Goal: Task Accomplishment & Management: Complete application form

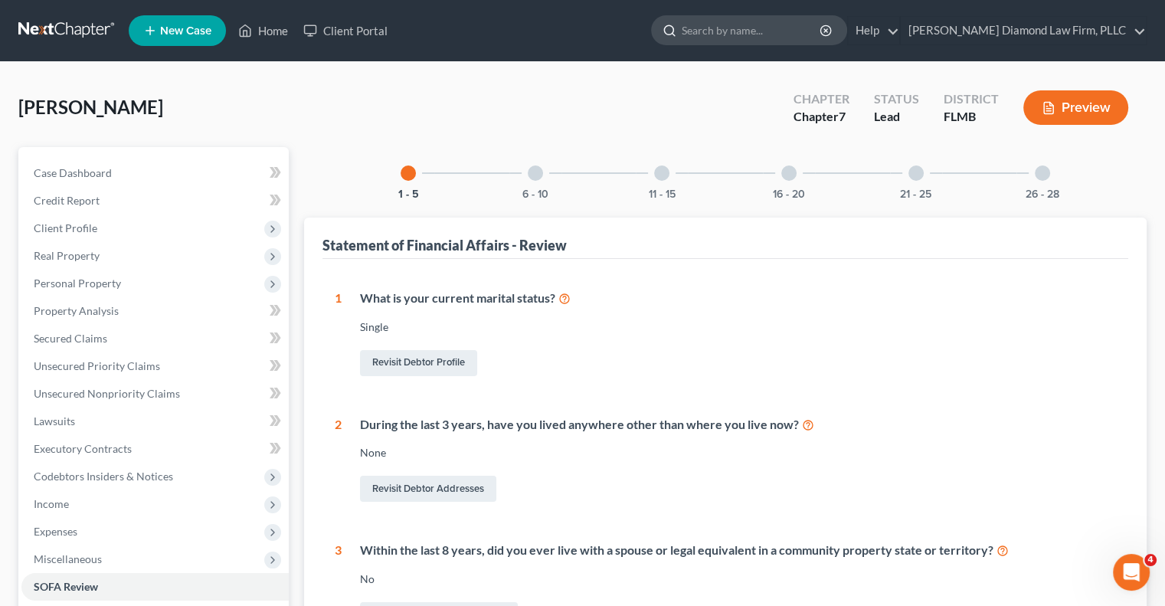
click at [769, 33] on input "search" at bounding box center [752, 30] width 140 height 28
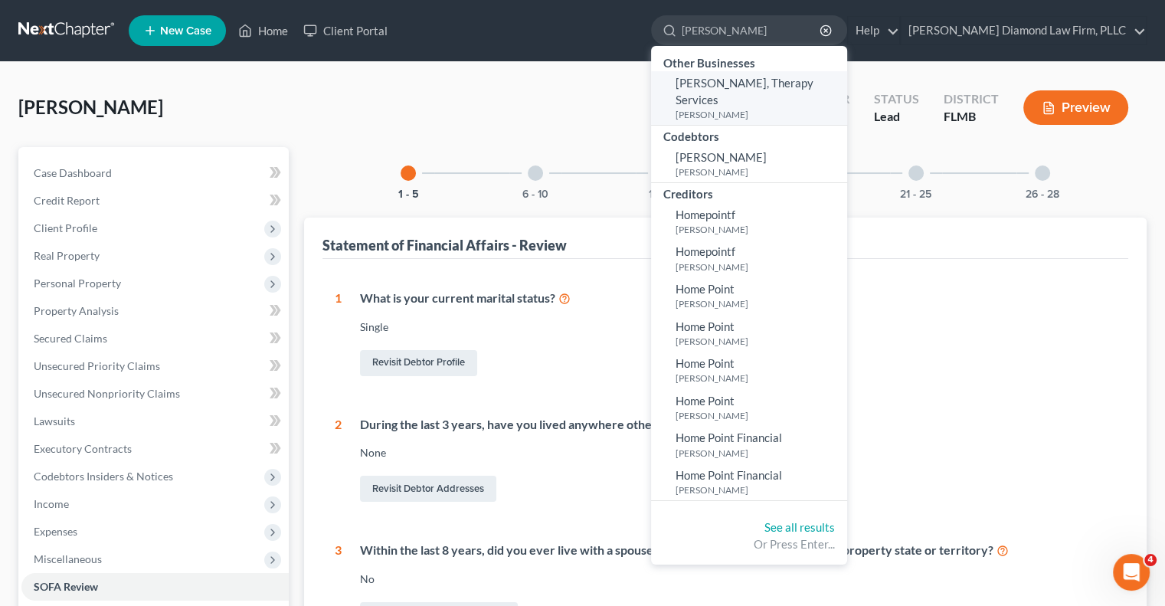
type input "[PERSON_NAME]"
click at [785, 82] on span "[PERSON_NAME], Therapy Services" at bounding box center [745, 91] width 138 height 30
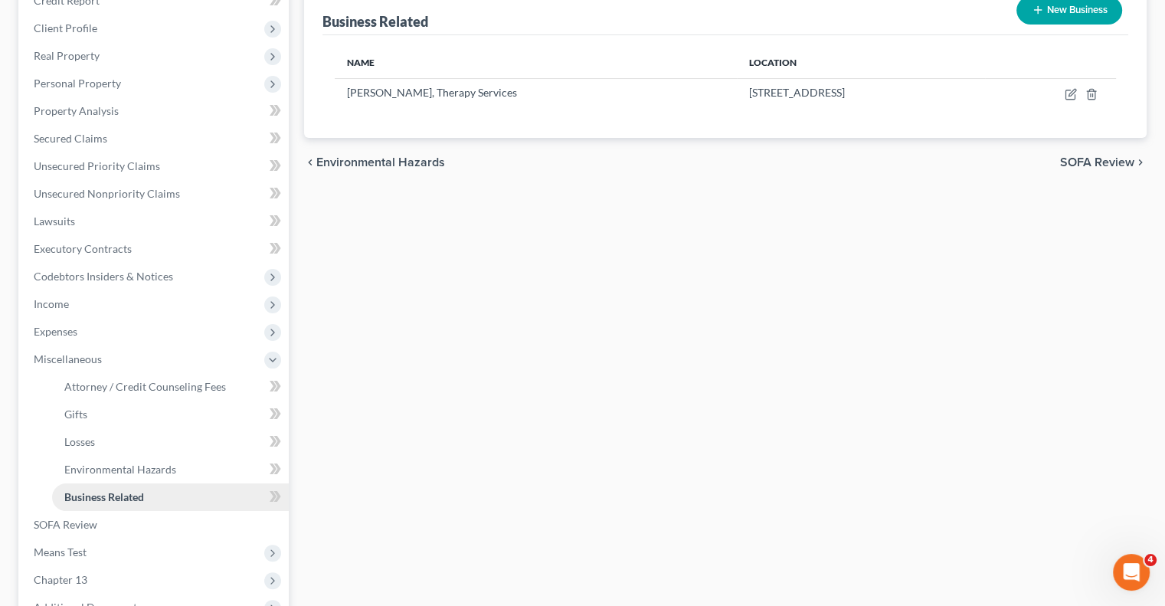
scroll to position [230, 0]
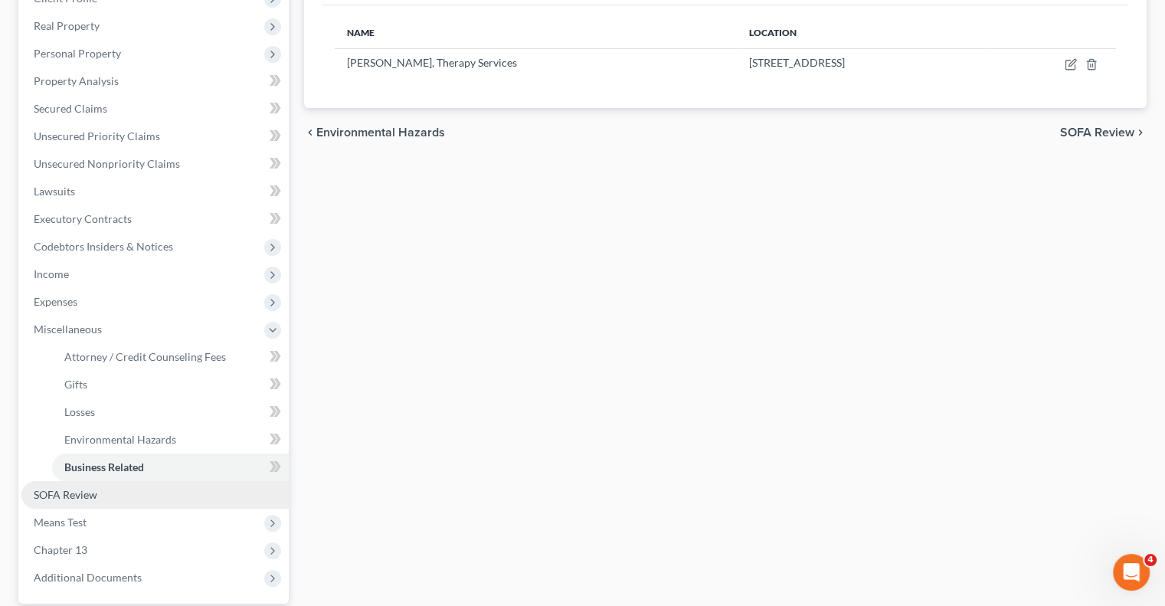
click at [76, 497] on span "SOFA Review" at bounding box center [66, 494] width 64 height 13
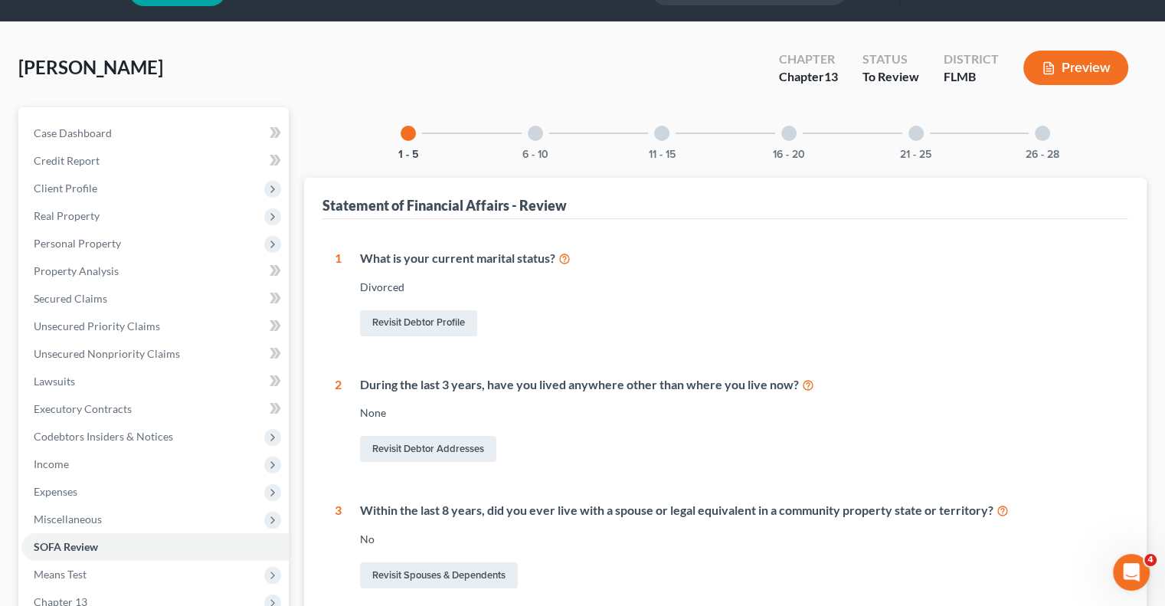
scroll to position [77, 0]
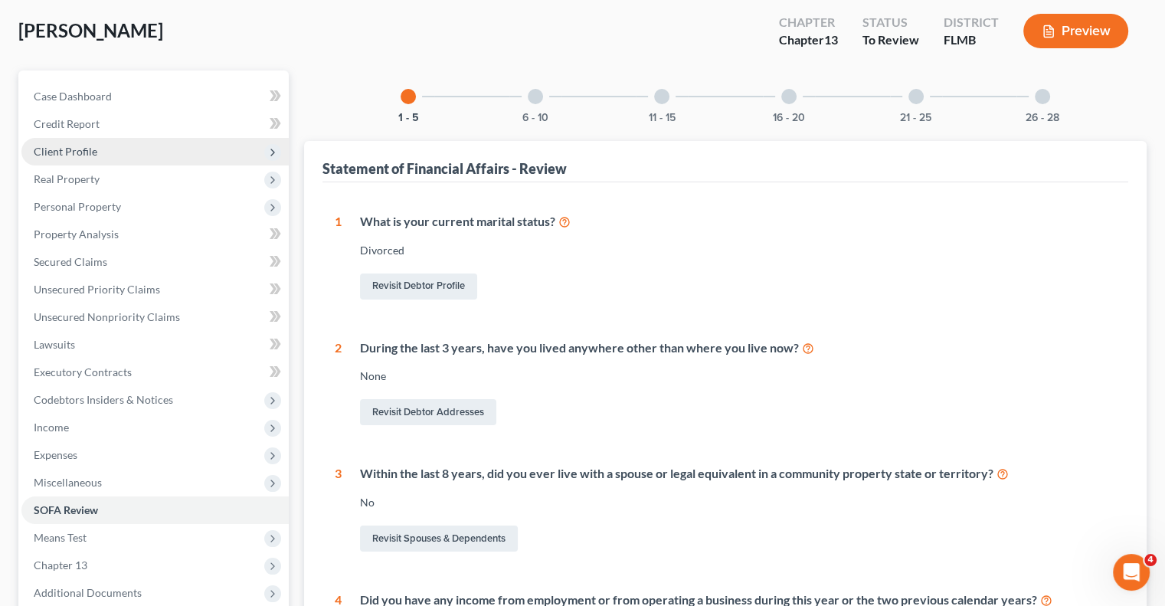
click at [41, 155] on span "Client Profile" at bounding box center [66, 151] width 64 height 13
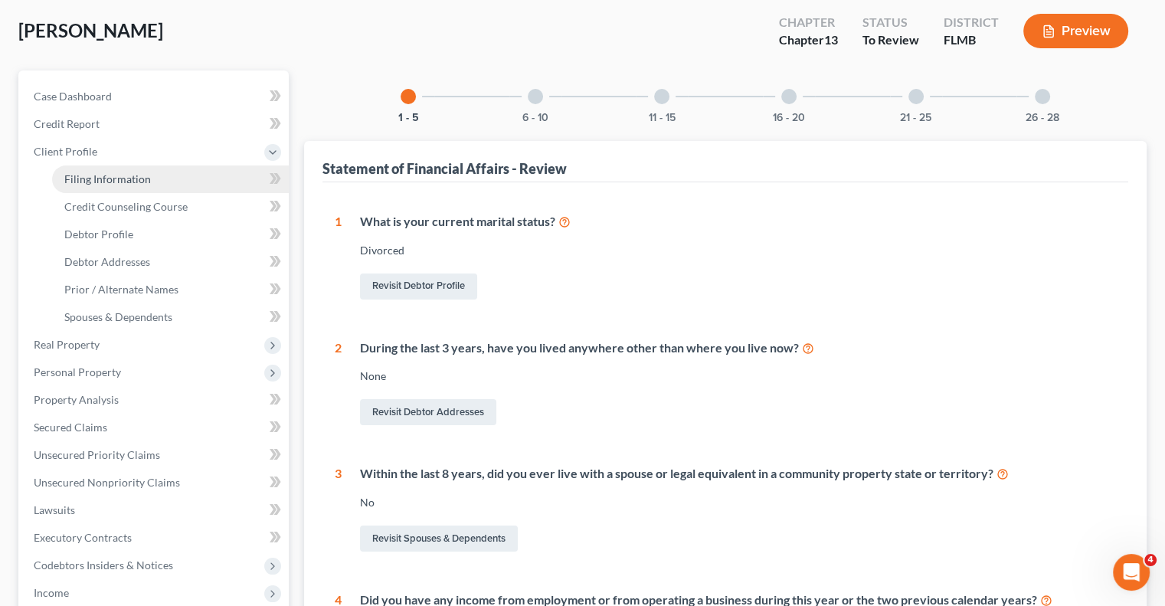
click at [76, 179] on span "Filing Information" at bounding box center [107, 178] width 87 height 13
select select "1"
select select "0"
select select "3"
select select "9"
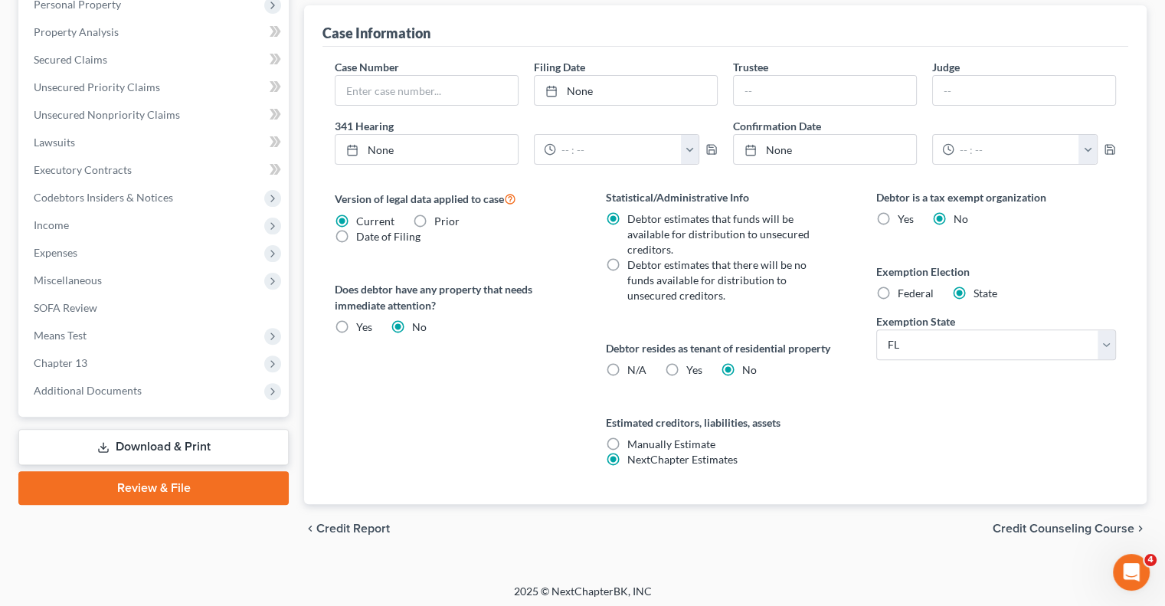
scroll to position [447, 0]
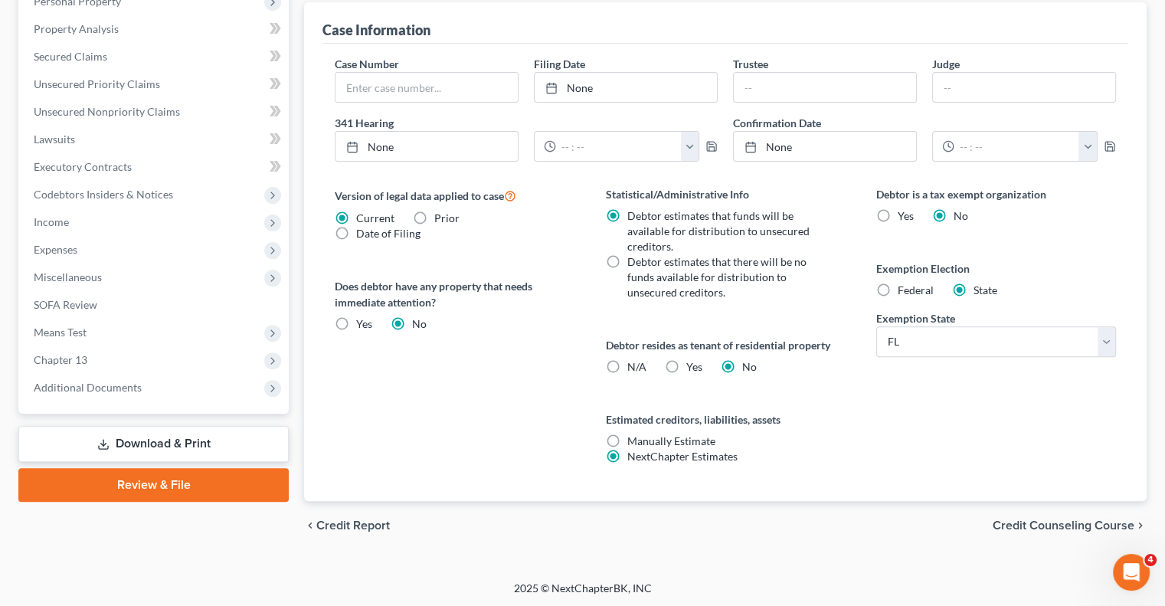
click at [493, 402] on div "Version of legal data applied to case Current Prior Date of Filing Legal data v…" at bounding box center [455, 343] width 270 height 315
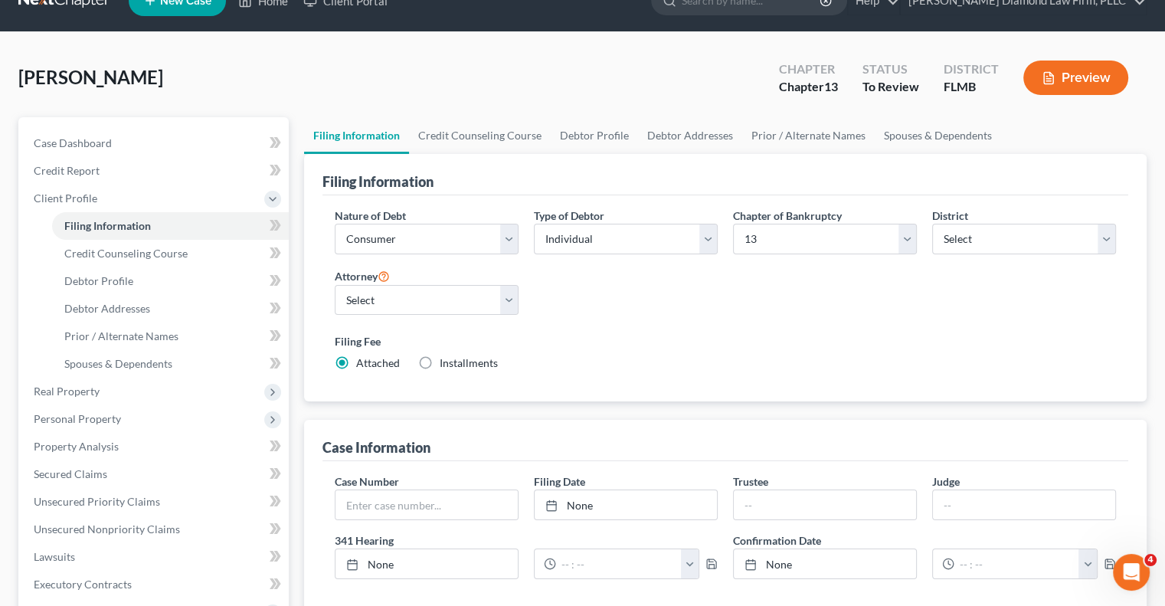
scroll to position [0, 0]
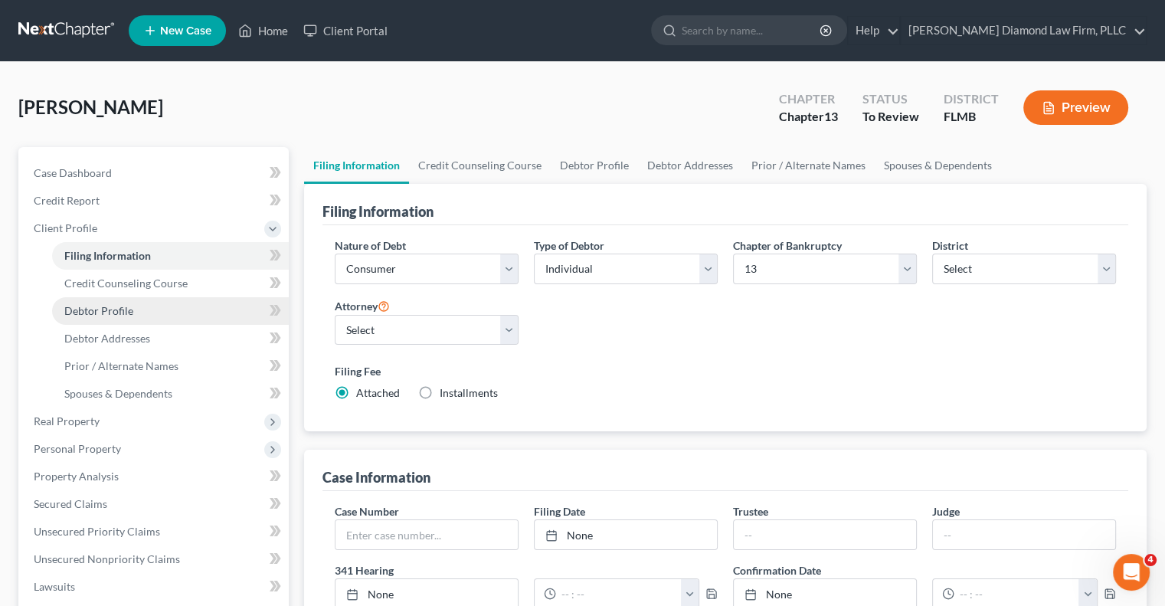
click at [88, 311] on span "Debtor Profile" at bounding box center [98, 310] width 69 height 13
select select "3"
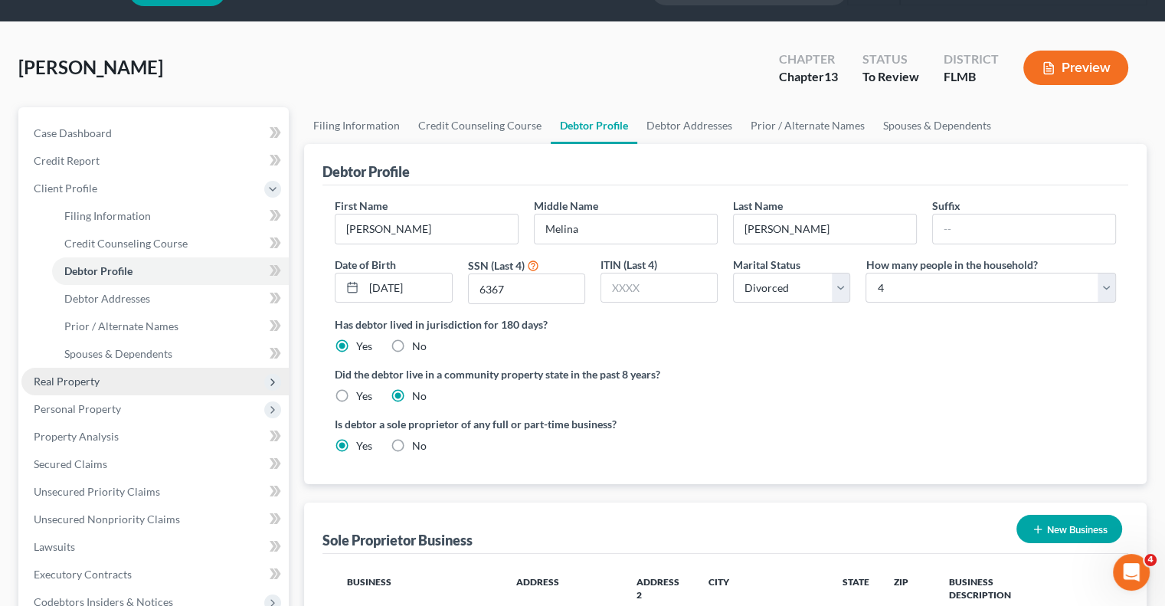
scroll to position [17, 0]
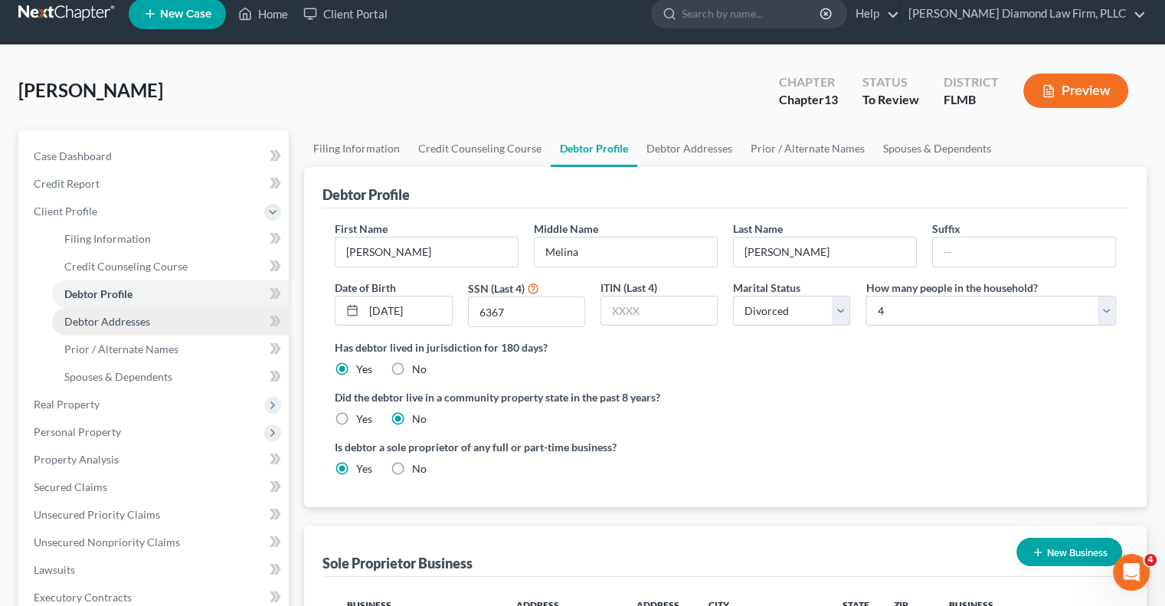
click at [139, 328] on link "Debtor Addresses" at bounding box center [170, 322] width 237 height 28
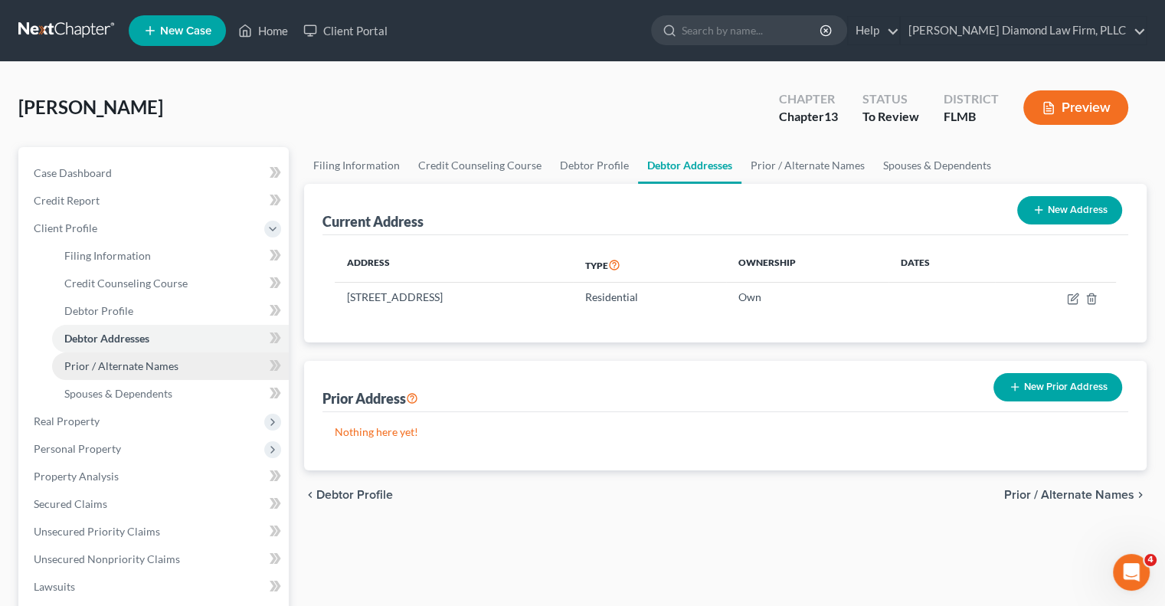
click at [98, 363] on span "Prior / Alternate Names" at bounding box center [121, 365] width 114 height 13
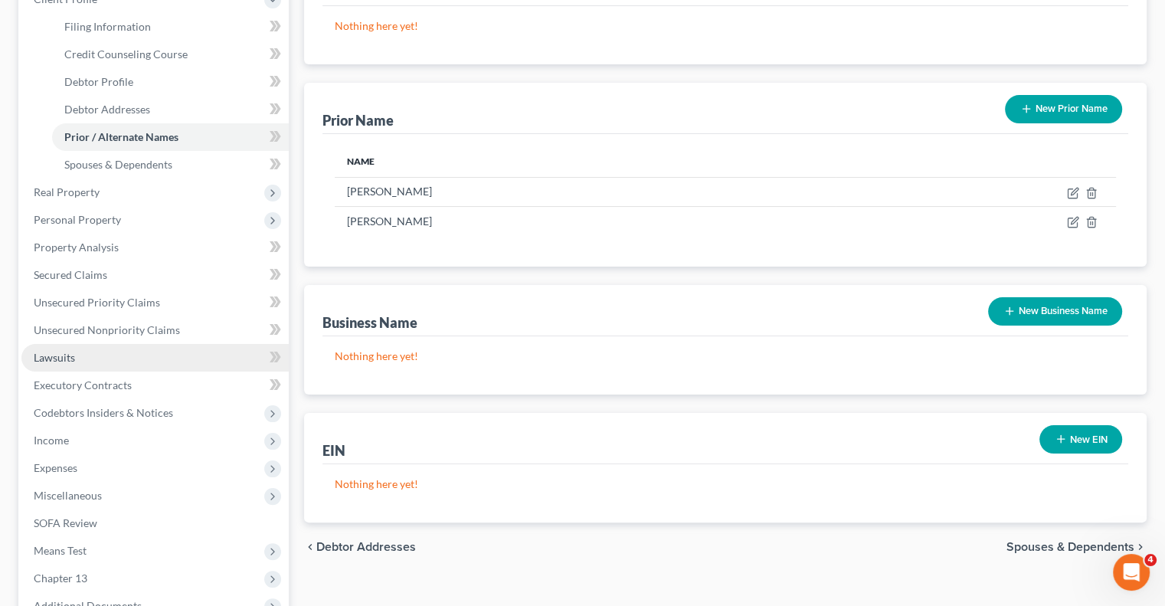
scroll to position [230, 0]
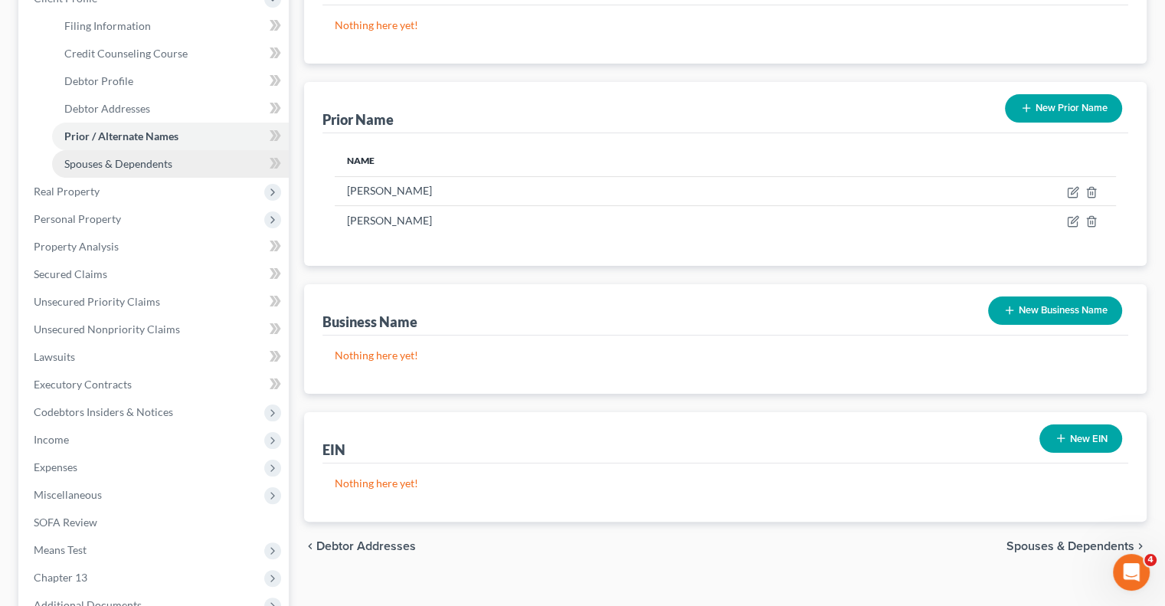
click at [107, 168] on span "Spouses & Dependents" at bounding box center [118, 163] width 108 height 13
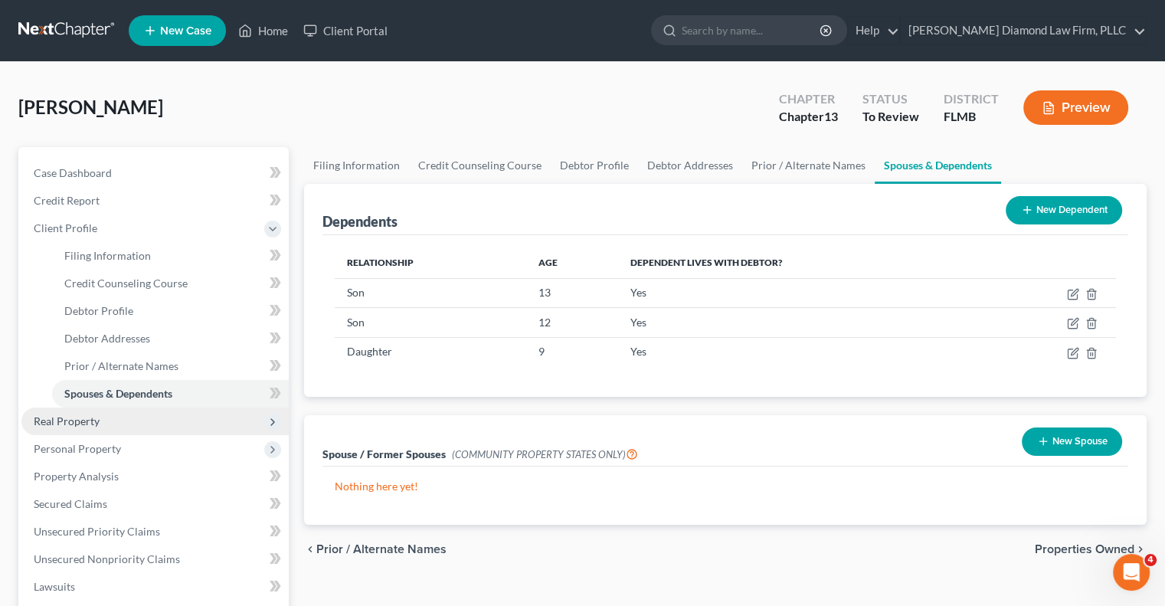
click at [65, 423] on span "Real Property" at bounding box center [67, 421] width 66 height 13
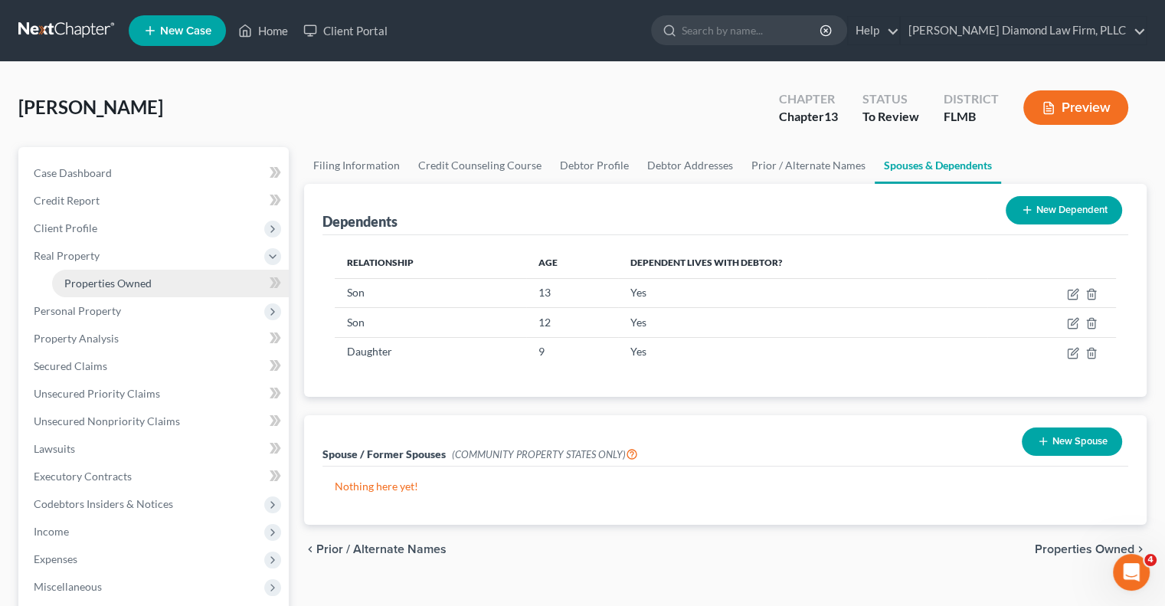
click at [90, 286] on span "Properties Owned" at bounding box center [107, 283] width 87 height 13
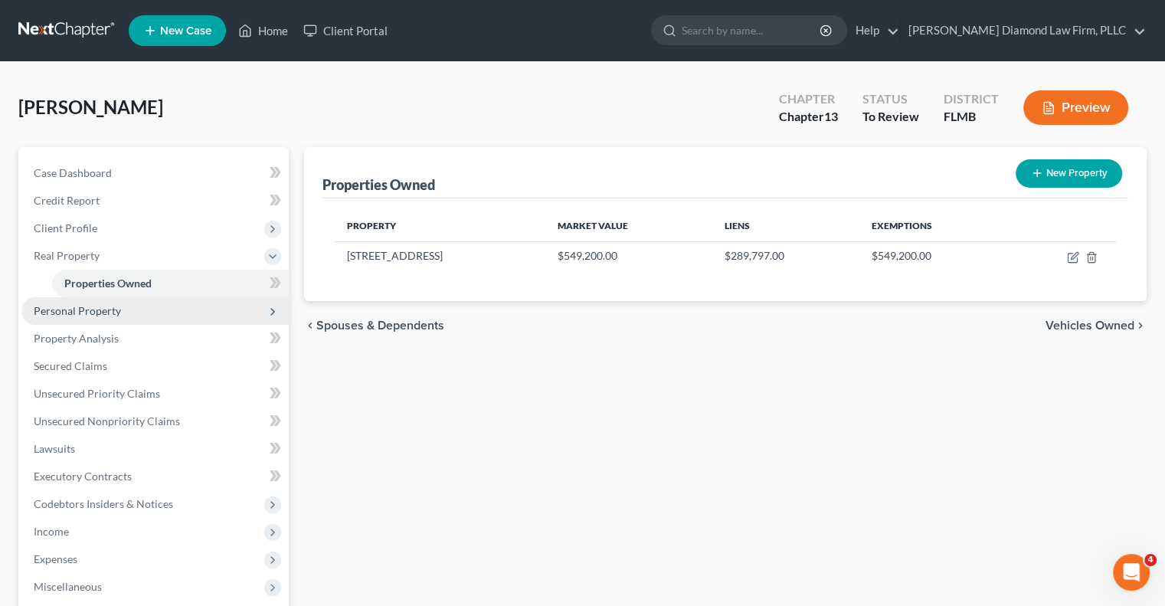
click at [55, 310] on span "Personal Property" at bounding box center [77, 310] width 87 height 13
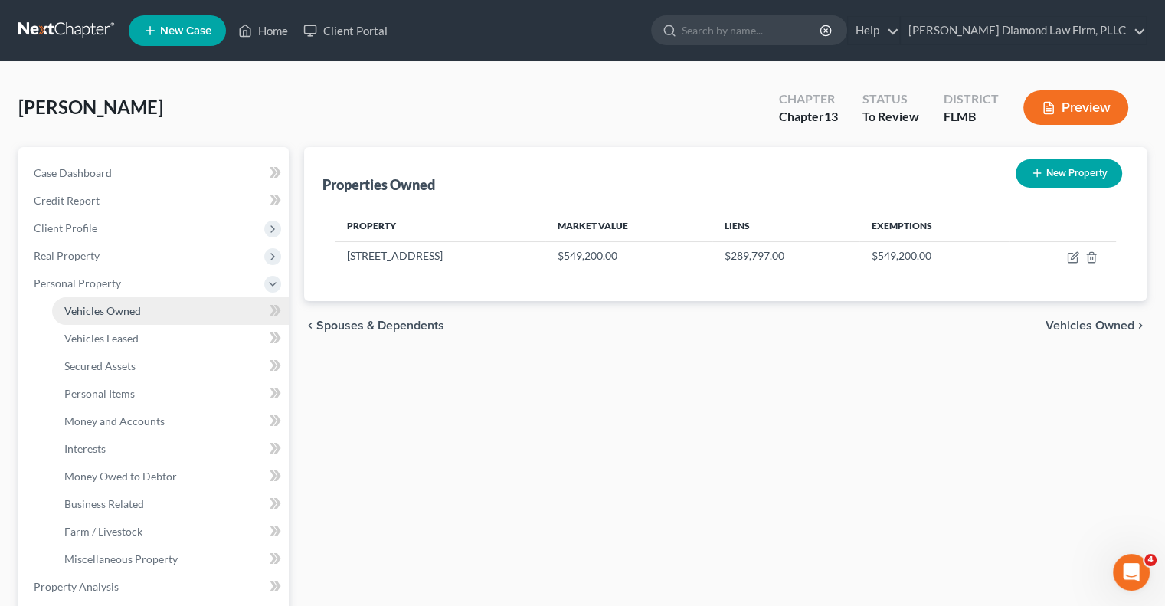
click at [100, 314] on span "Vehicles Owned" at bounding box center [102, 310] width 77 height 13
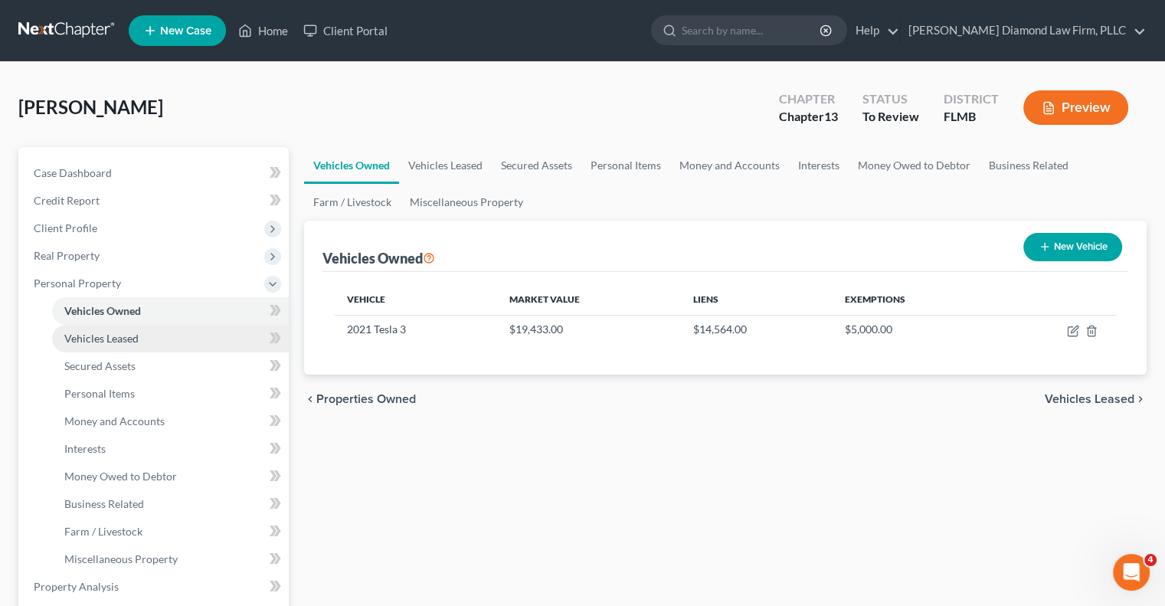
click at [92, 344] on span "Vehicles Leased" at bounding box center [101, 338] width 74 height 13
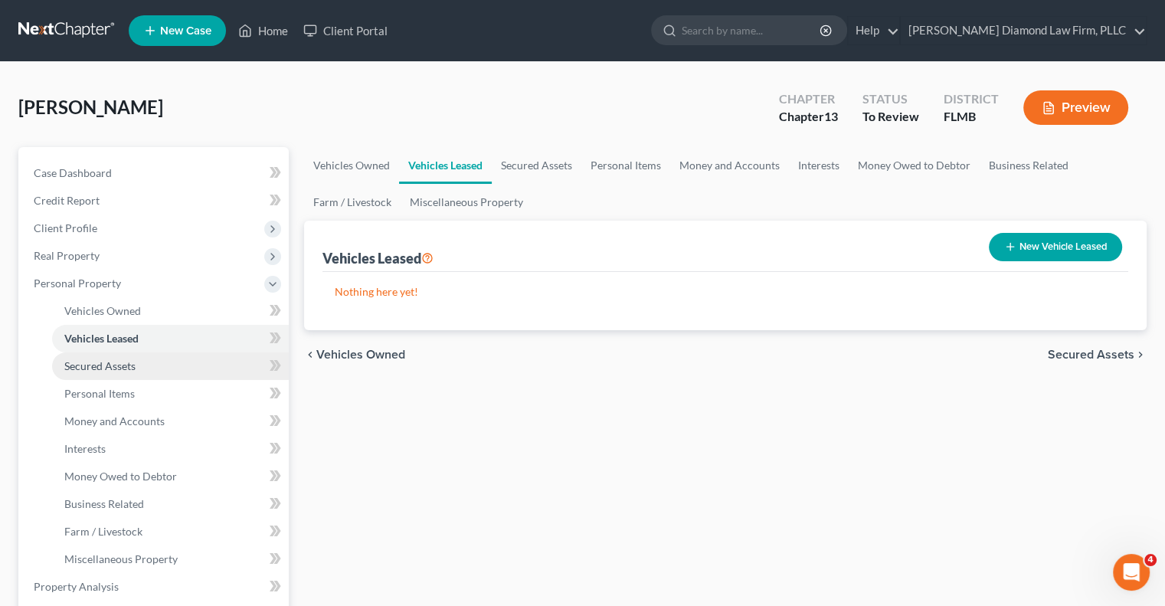
click at [90, 364] on span "Secured Assets" at bounding box center [99, 365] width 71 height 13
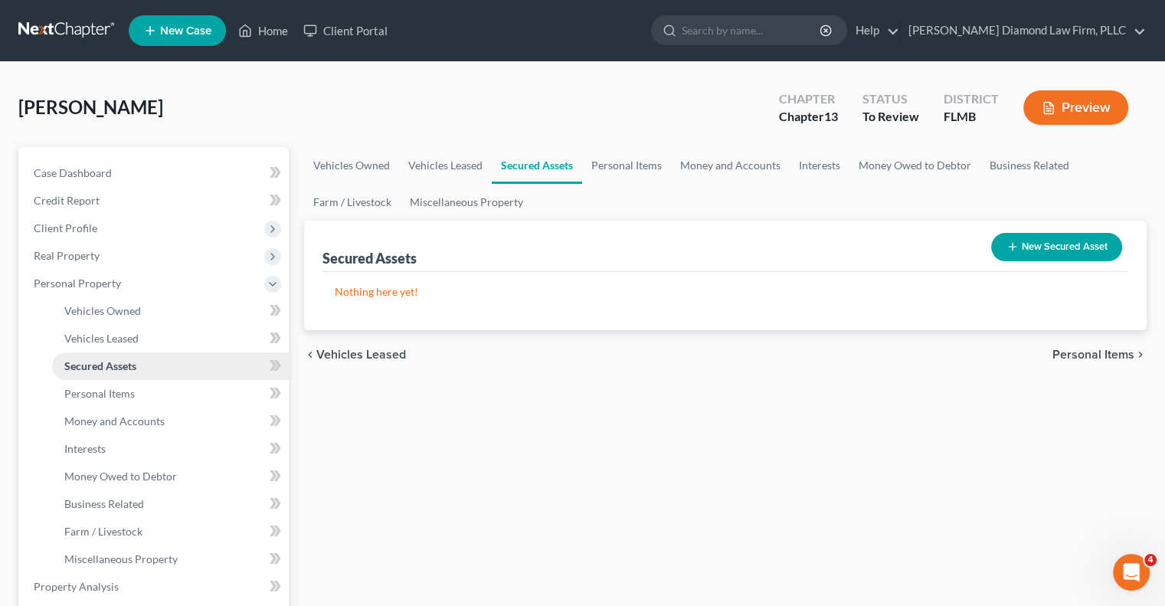
click at [90, 364] on span "Secured Assets" at bounding box center [100, 365] width 72 height 13
click at [92, 314] on span "Vehicles Owned" at bounding box center [102, 310] width 77 height 13
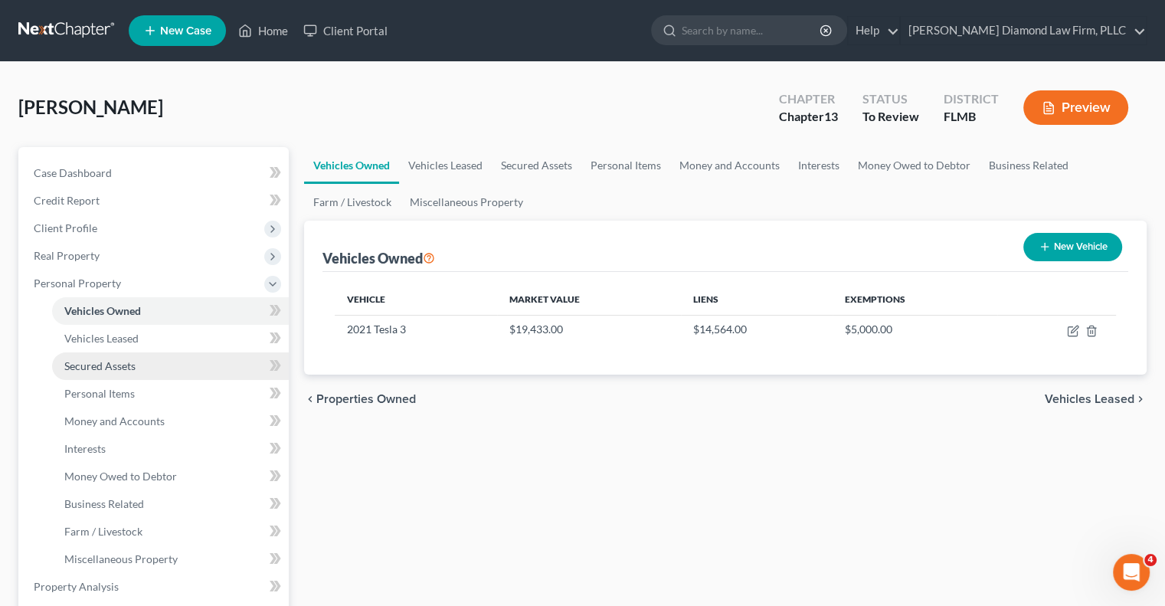
click at [71, 369] on span "Secured Assets" at bounding box center [99, 365] width 71 height 13
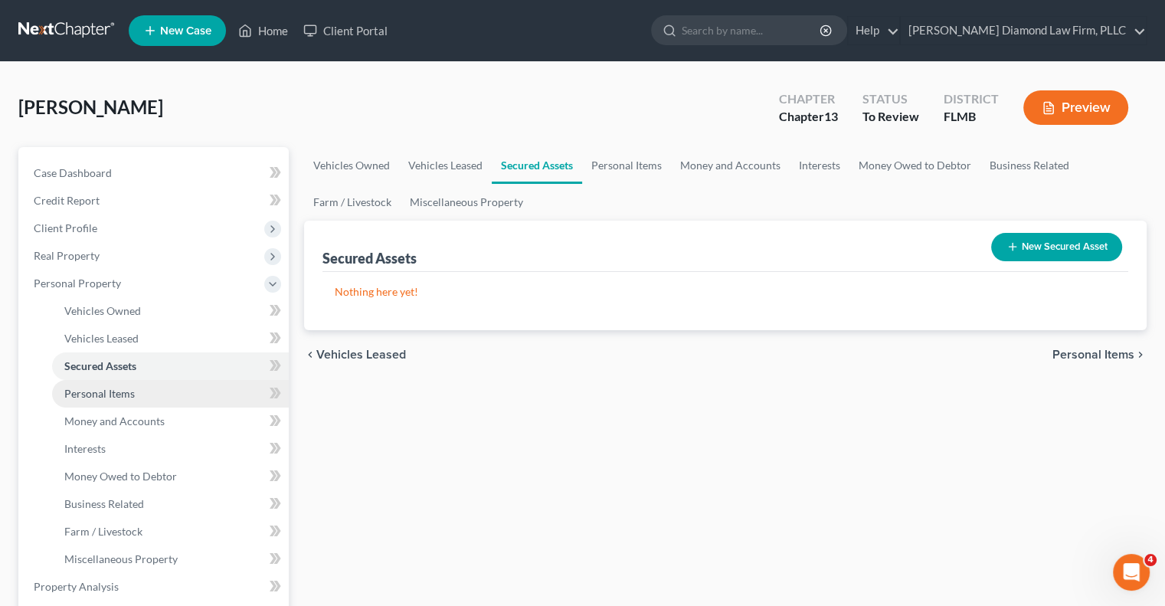
click at [70, 397] on span "Personal Items" at bounding box center [99, 393] width 70 height 13
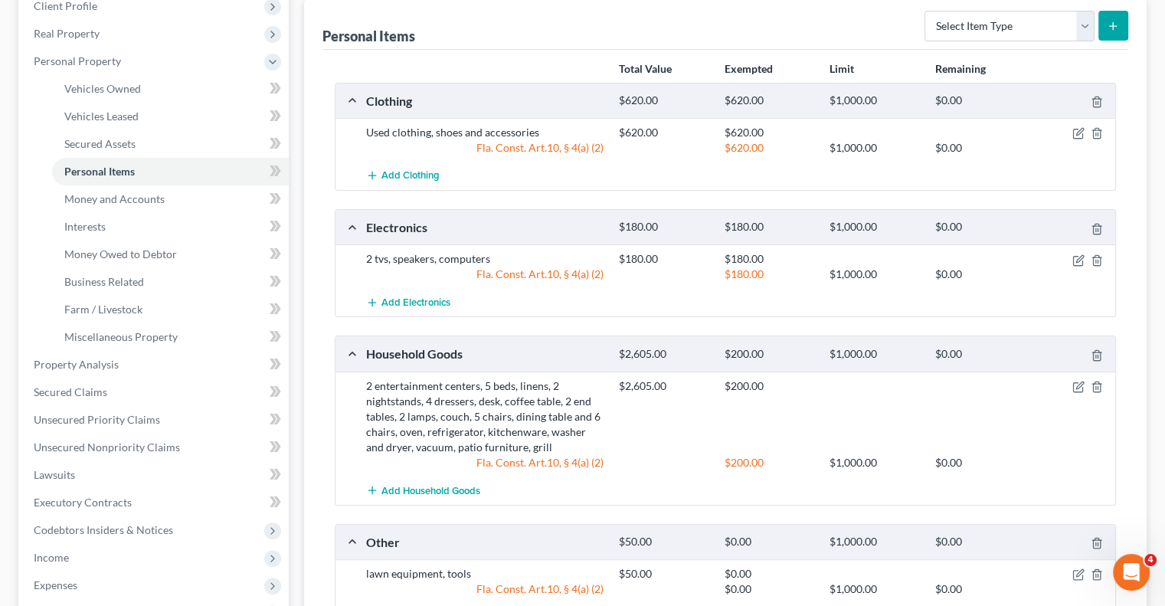
scroll to position [208, 0]
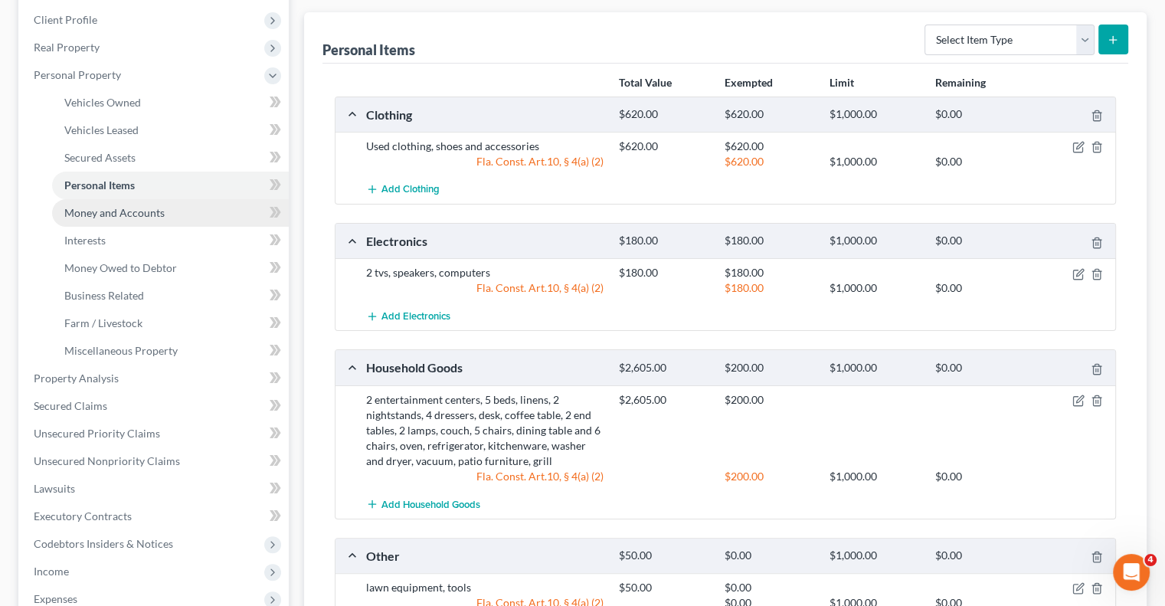
click at [104, 211] on span "Money and Accounts" at bounding box center [114, 212] width 100 height 13
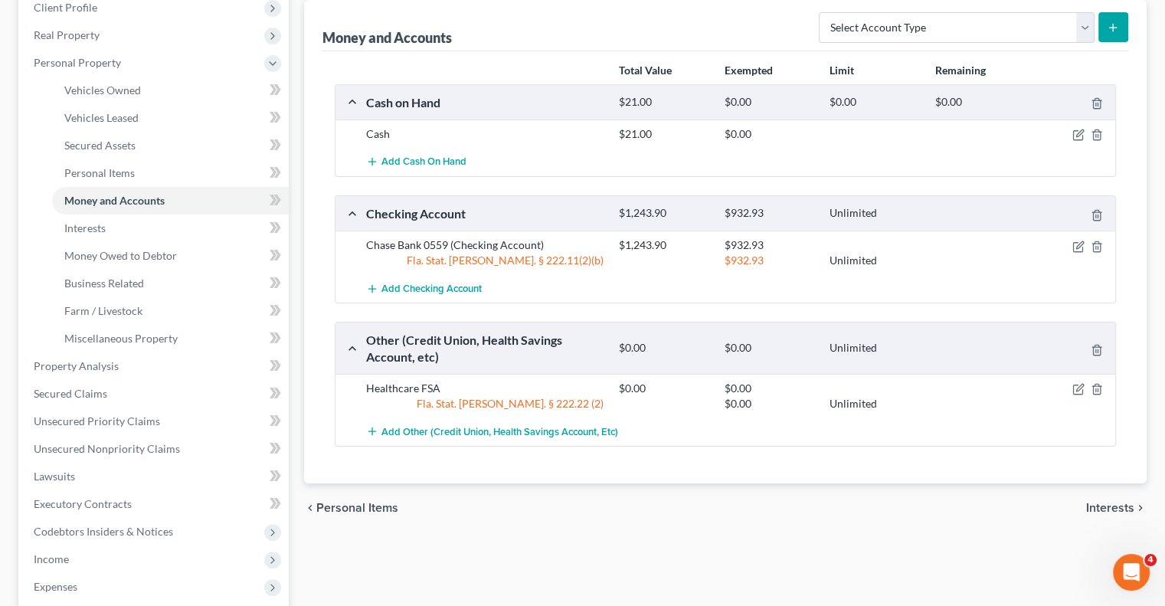
scroll to position [307, 0]
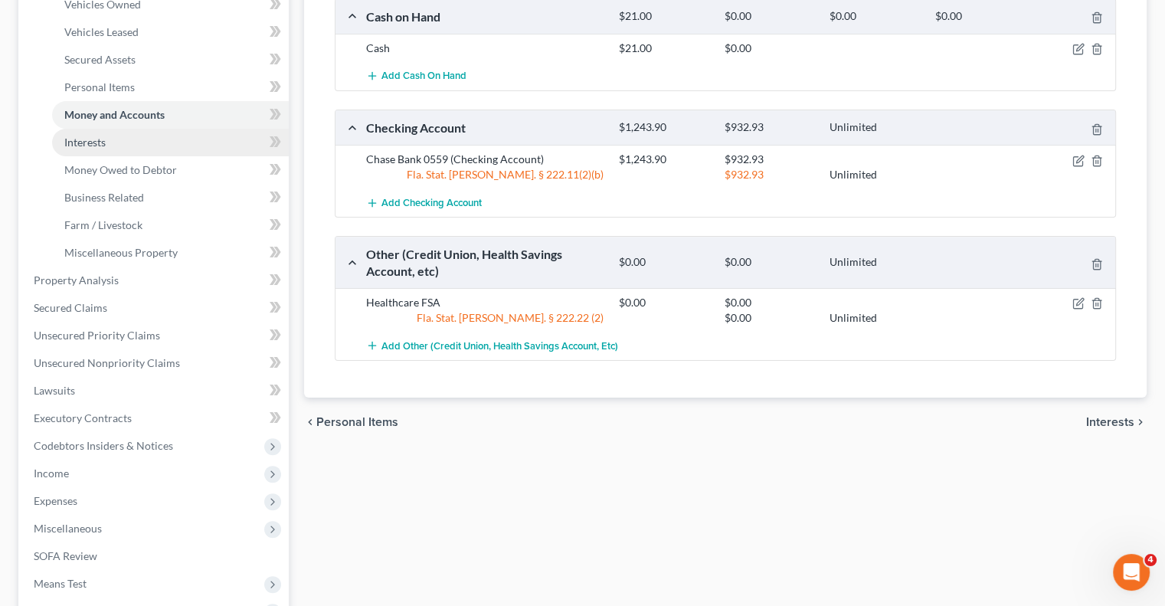
click at [80, 146] on span "Interests" at bounding box center [84, 142] width 41 height 13
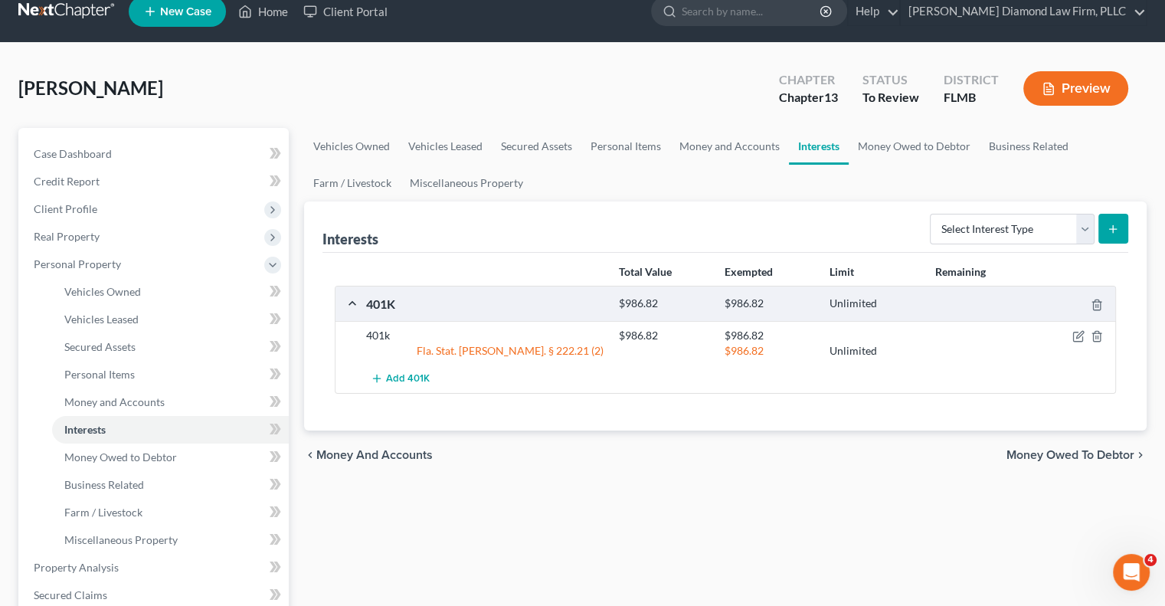
scroll to position [77, 0]
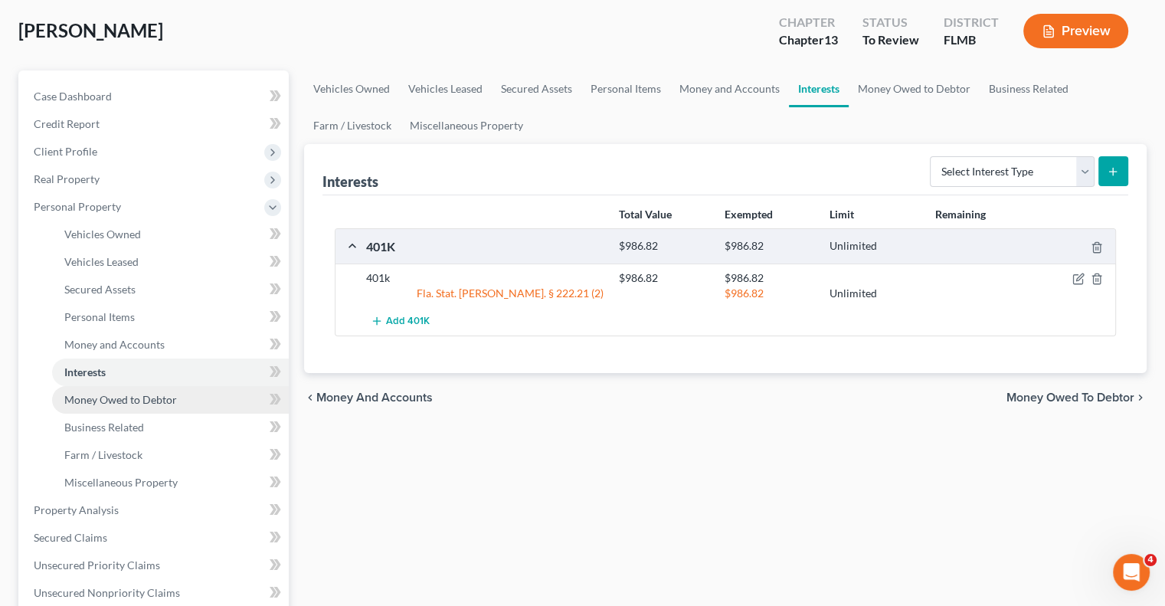
click at [89, 398] on span "Money Owed to Debtor" at bounding box center [120, 399] width 113 height 13
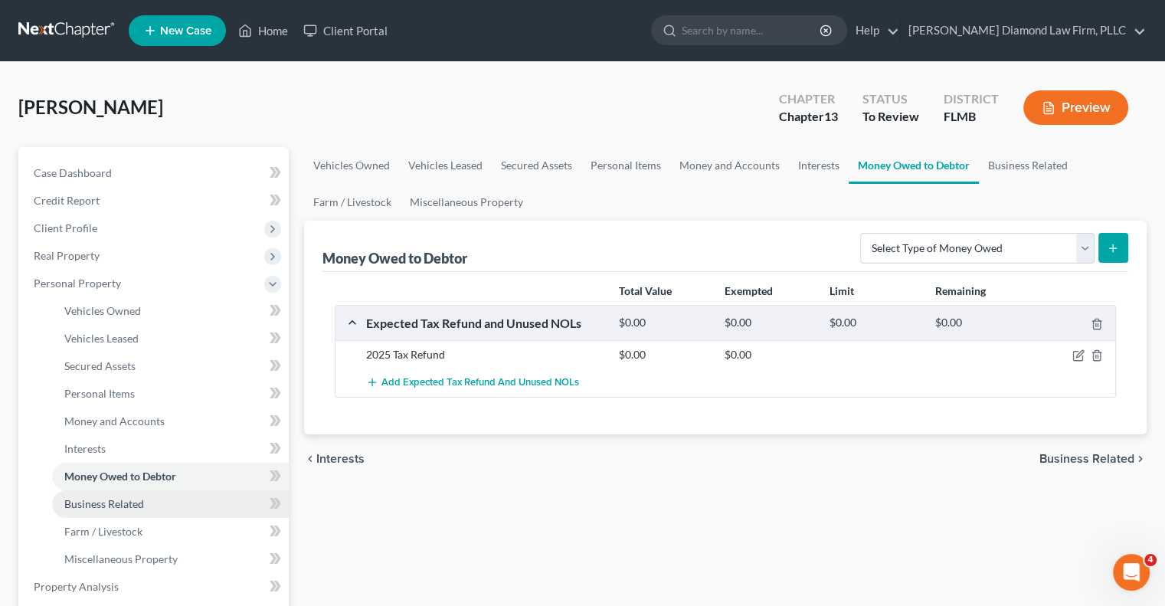
click at [86, 499] on span "Business Related" at bounding box center [104, 503] width 80 height 13
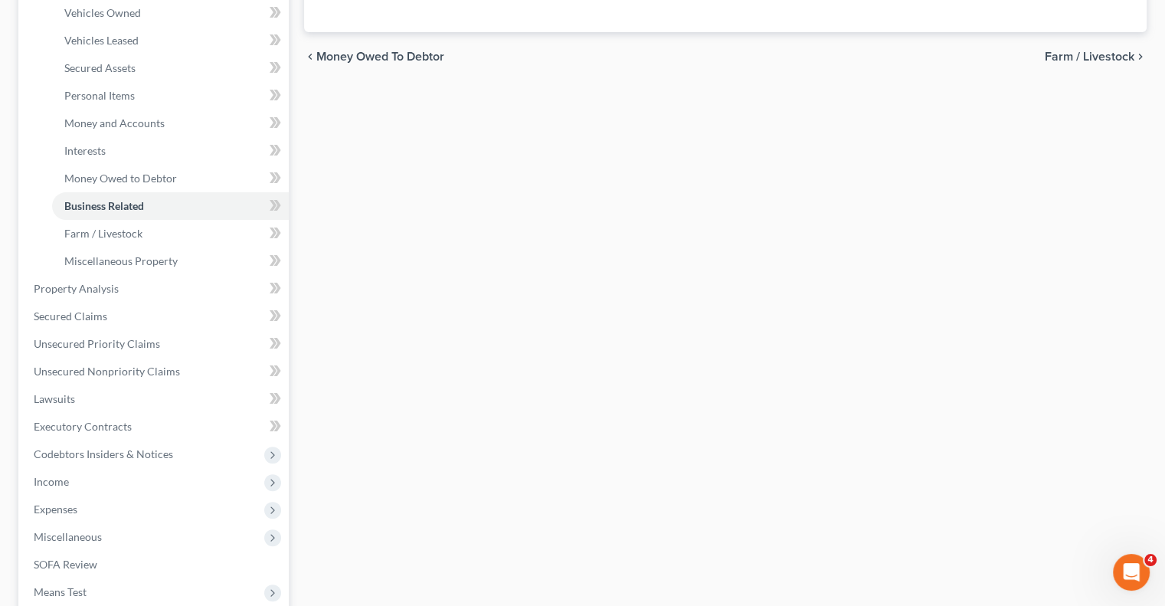
scroll to position [307, 0]
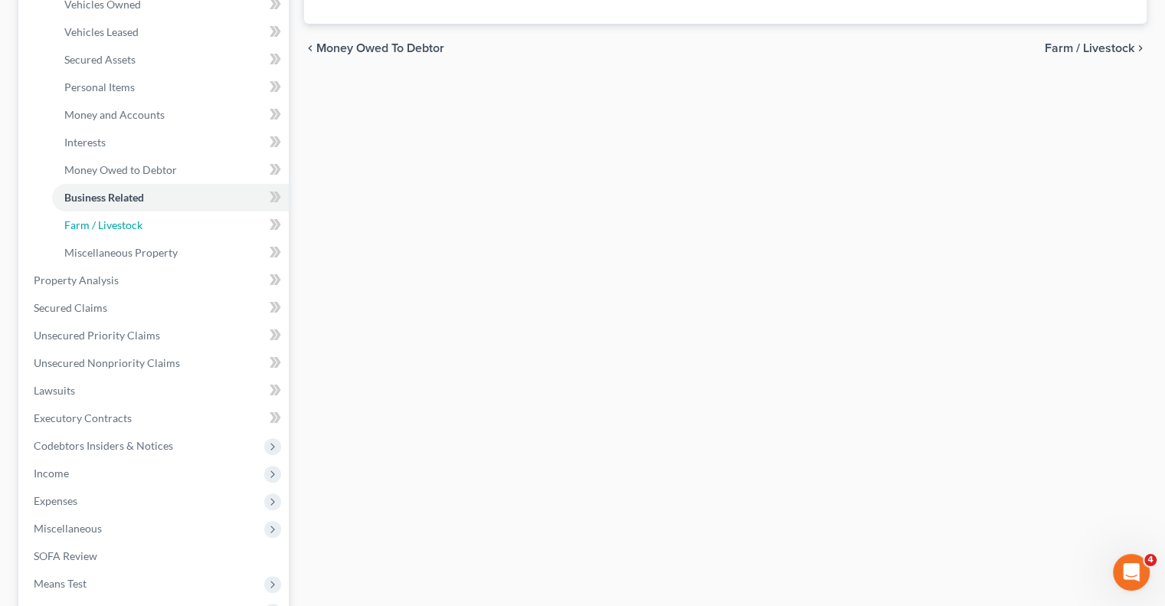
drag, startPoint x: 118, startPoint y: 221, endPoint x: 745, endPoint y: 312, distance: 633.4
click at [118, 220] on span "Farm / Livestock" at bounding box center [103, 224] width 78 height 13
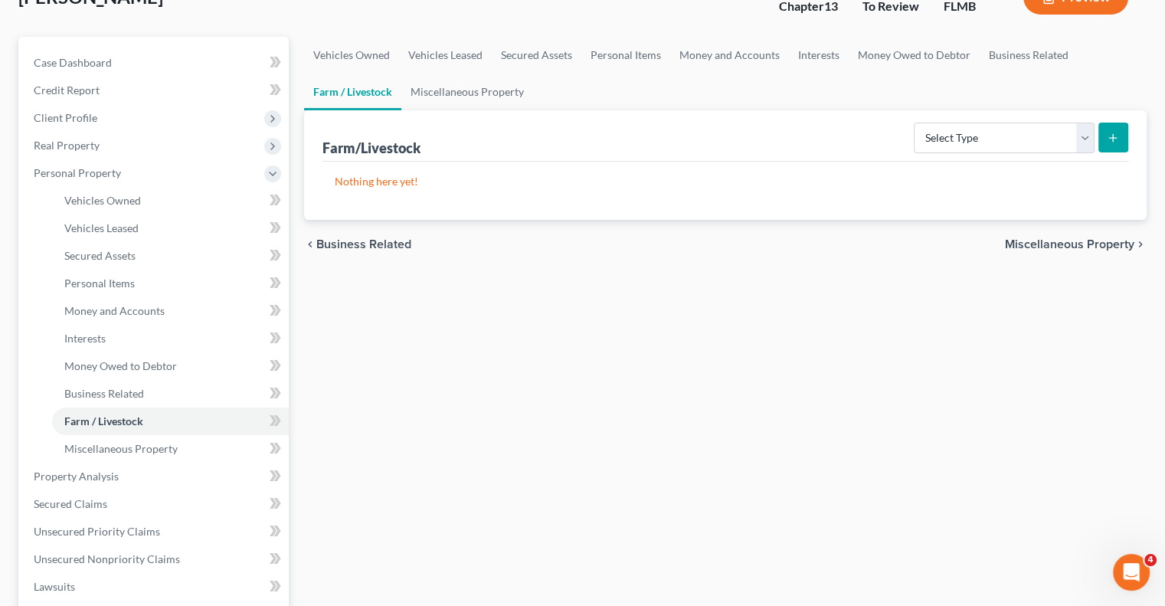
scroll to position [307, 0]
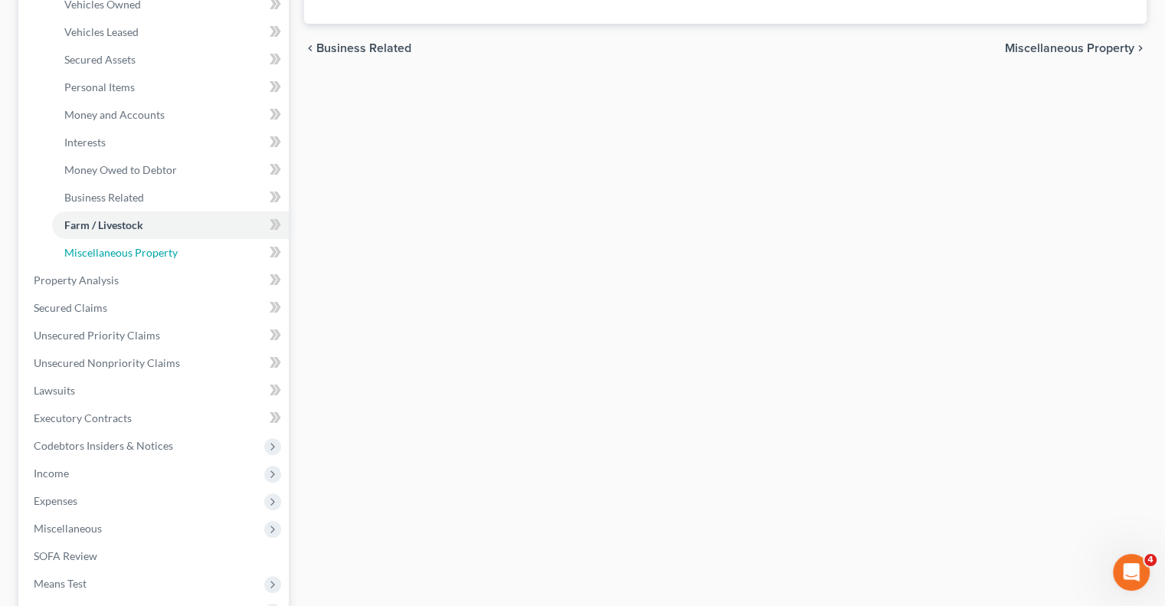
drag, startPoint x: 69, startPoint y: 257, endPoint x: 623, endPoint y: 298, distance: 555.5
click at [70, 257] on span "Miscellaneous Property" at bounding box center [120, 252] width 113 height 13
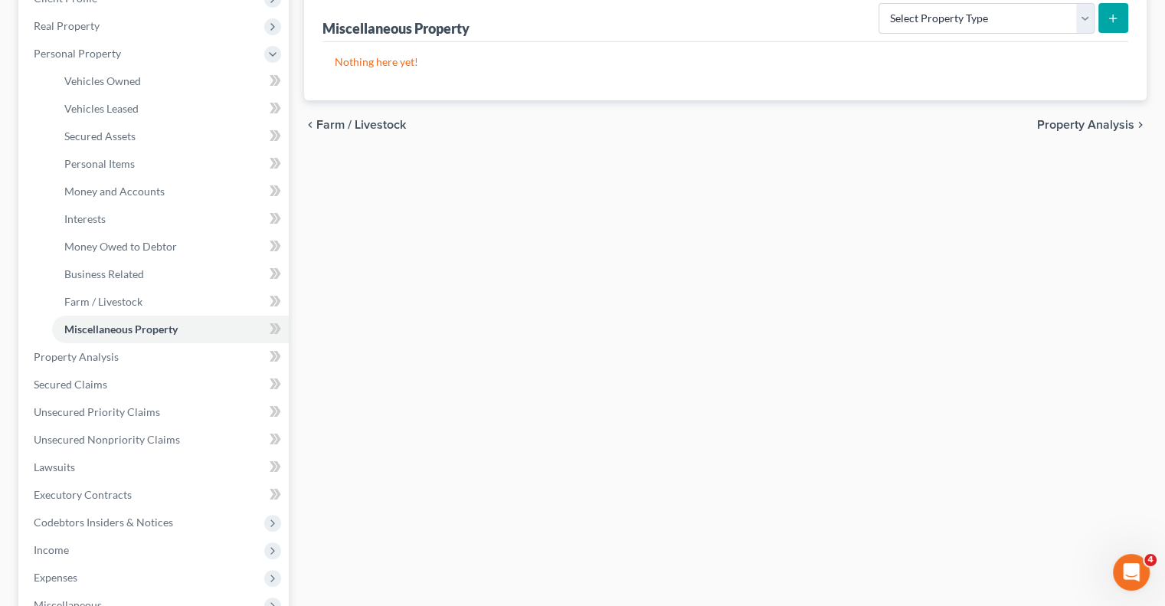
scroll to position [307, 0]
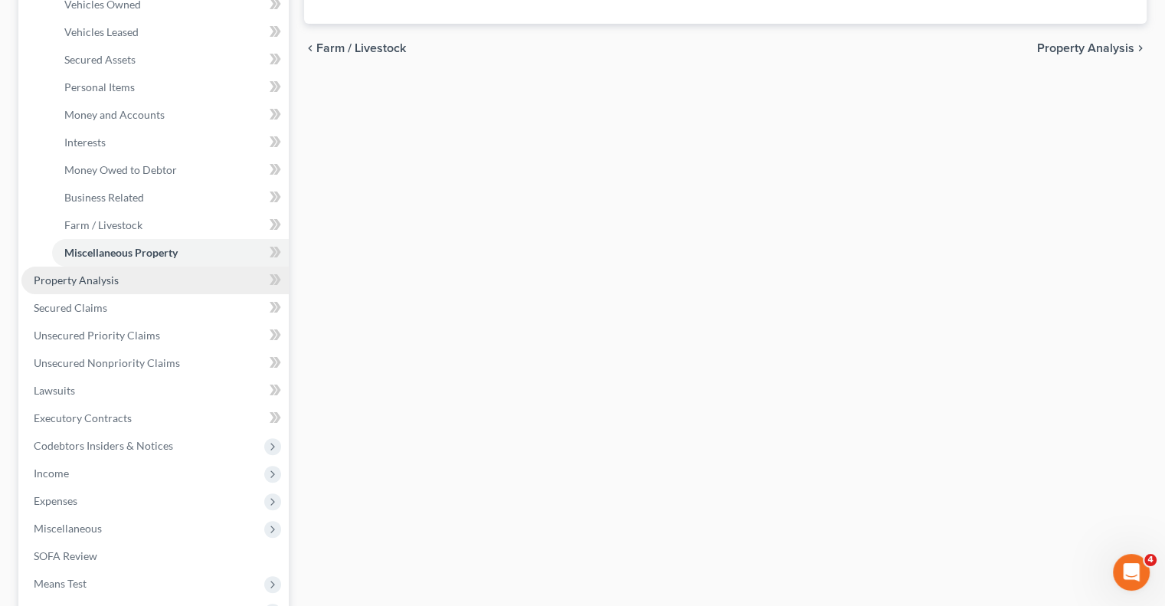
click at [85, 277] on span "Property Analysis" at bounding box center [76, 280] width 85 height 13
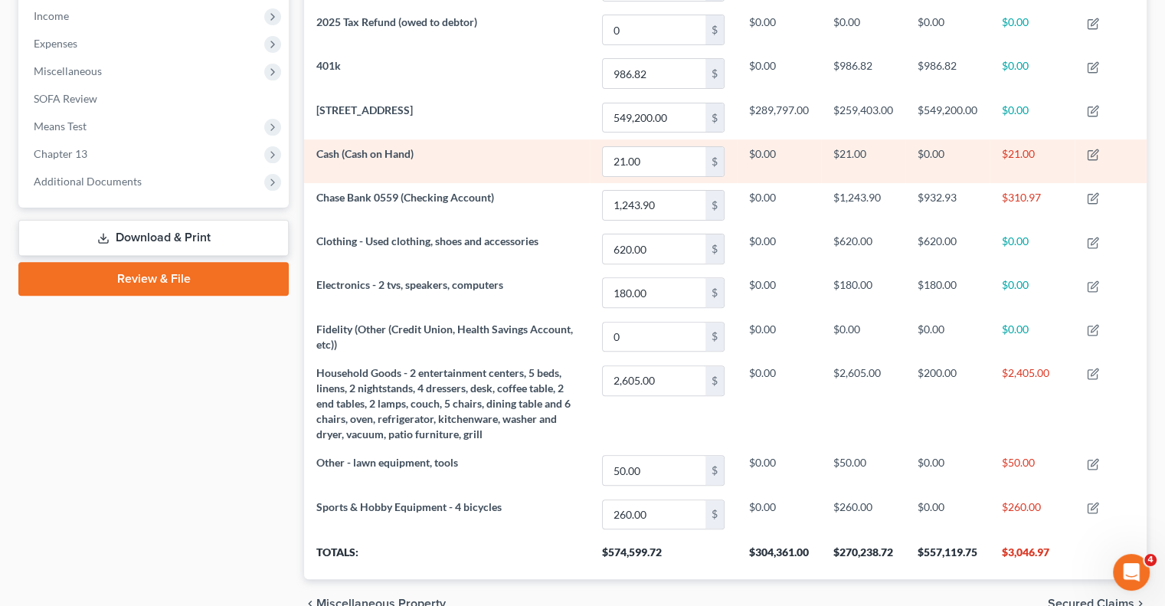
scroll to position [565, 0]
